Goal: Task Accomplishment & Management: Manage account settings

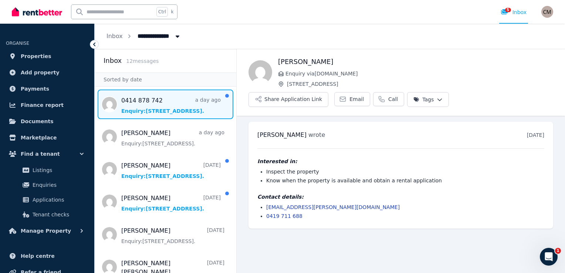
click at [163, 109] on span "Message list" at bounding box center [166, 105] width 142 height 30
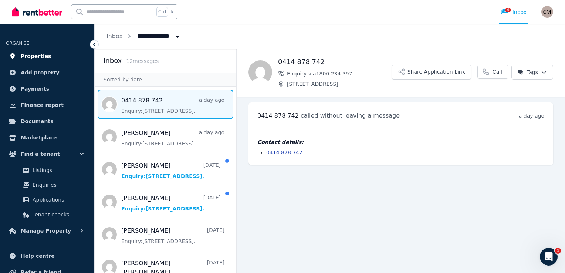
click at [38, 55] on span "Properties" at bounding box center [36, 56] width 31 height 9
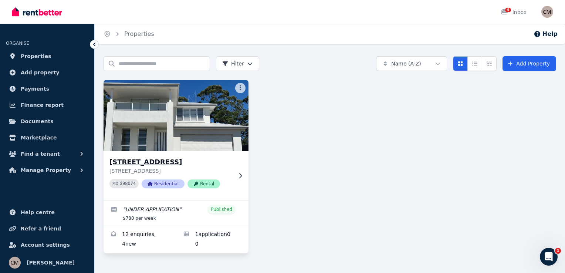
click at [199, 182] on span "Rental" at bounding box center [204, 183] width 33 height 9
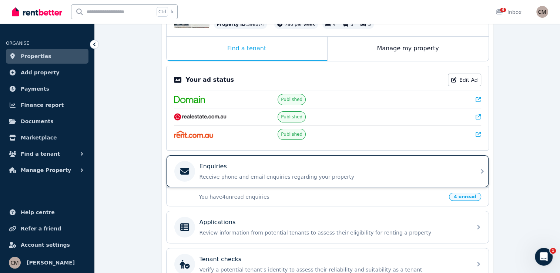
scroll to position [36, 0]
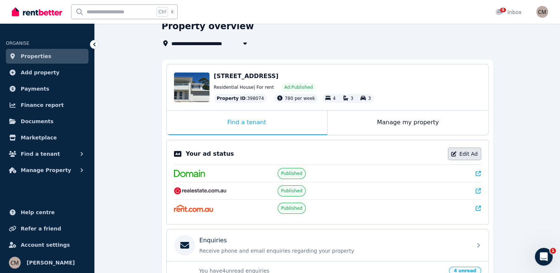
click at [472, 152] on link "Edit Ad" at bounding box center [464, 154] width 33 height 13
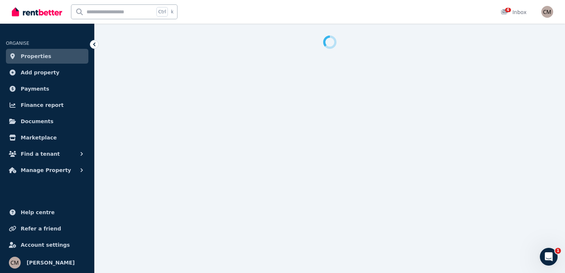
select select "**********"
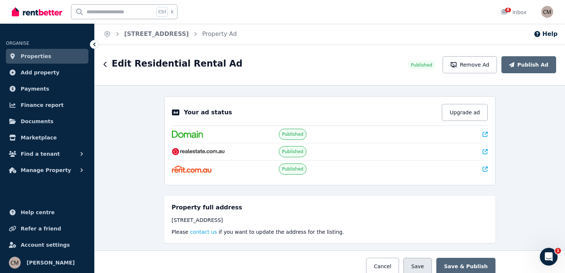
click at [421, 263] on button "Save" at bounding box center [418, 266] width 28 height 17
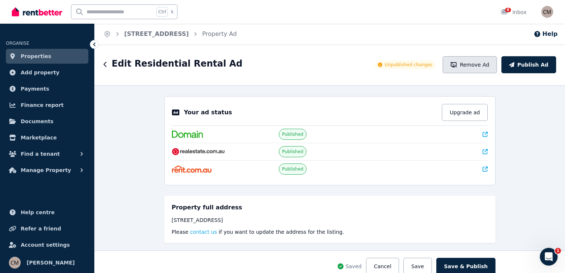
click at [473, 63] on button "Remove Ad" at bounding box center [470, 64] width 54 height 17
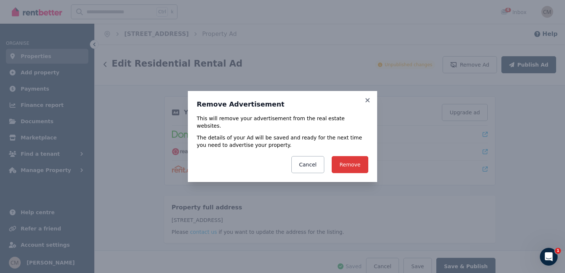
click at [355, 160] on button "Remove" at bounding box center [350, 164] width 37 height 17
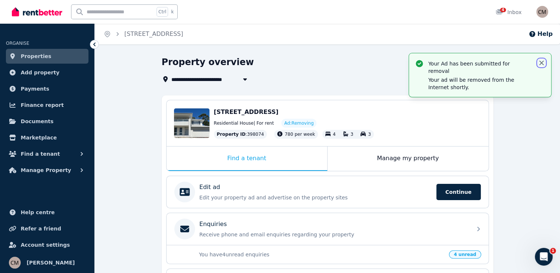
click at [539, 64] on icon "button" at bounding box center [540, 62] width 7 height 7
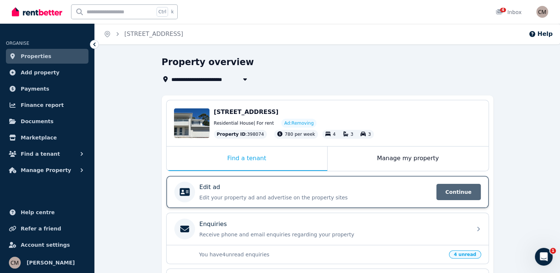
click at [462, 190] on span "Continue" at bounding box center [458, 192] width 44 height 16
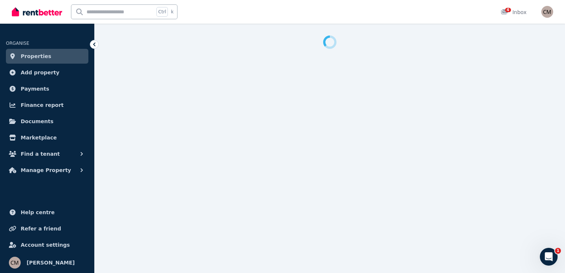
select select "**********"
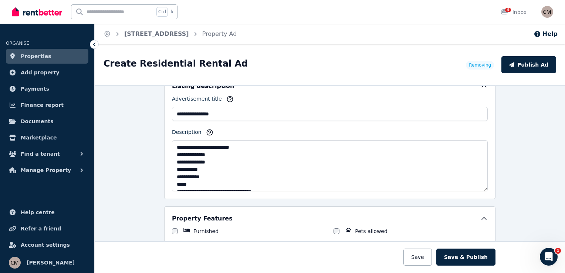
scroll to position [185, 0]
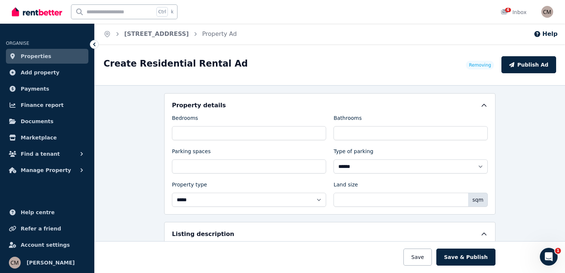
click at [419, 257] on button "Save" at bounding box center [418, 257] width 28 height 17
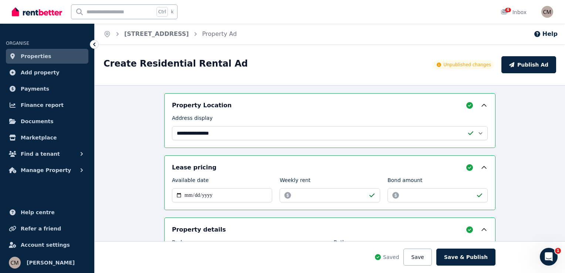
scroll to position [74, 0]
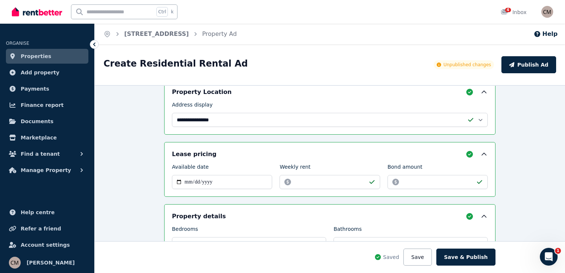
click at [441, 63] on icon at bounding box center [439, 65] width 4 height 4
click at [522, 113] on div "**********" at bounding box center [330, 179] width 470 height 188
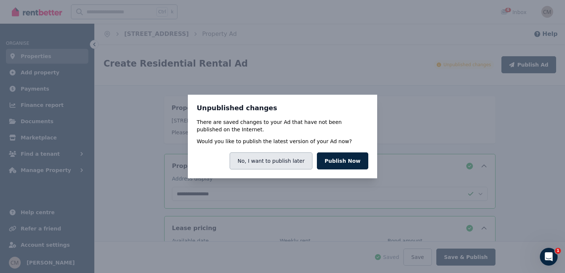
click at [277, 159] on button "No, I want to publish later" at bounding box center [271, 160] width 82 height 17
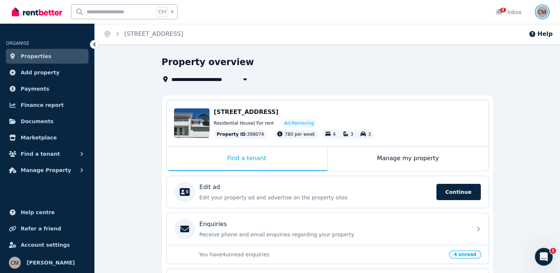
click at [540, 9] on img "button" at bounding box center [542, 12] width 12 height 12
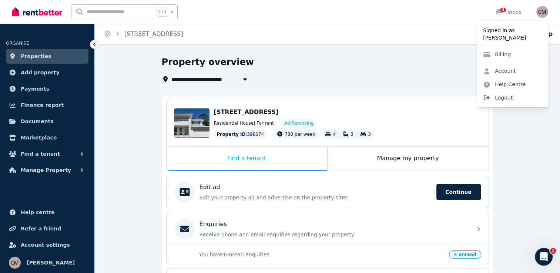
click at [502, 96] on span "Logout" at bounding box center [512, 97] width 71 height 13
